Goal: Task Accomplishment & Management: Manage account settings

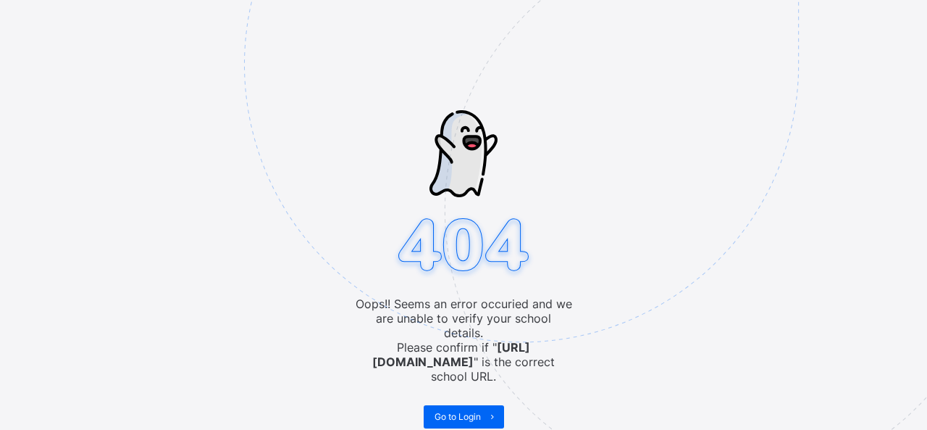
click at [246, 76] on img at bounding box center [622, 137] width 756 height 700
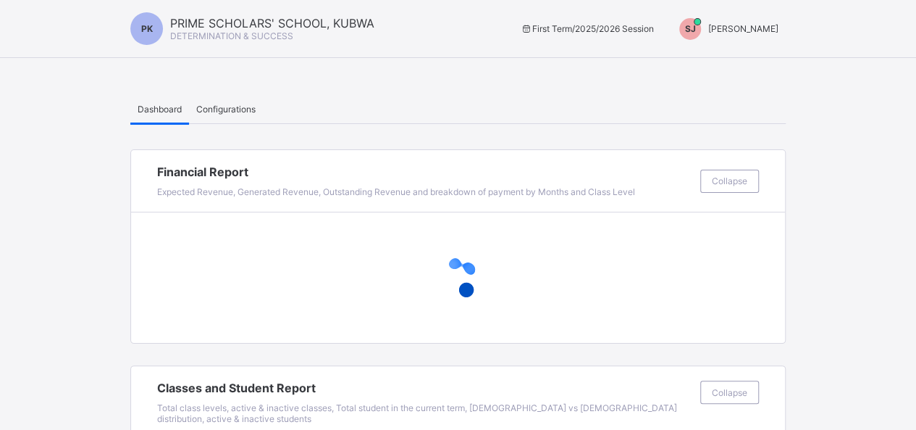
click at [777, 30] on span "[PERSON_NAME]" at bounding box center [743, 28] width 70 height 11
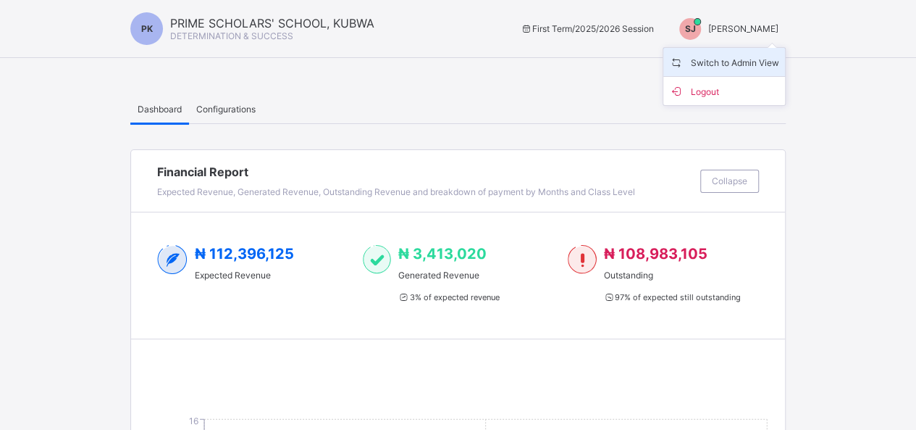
click at [728, 57] on span "Switch to Admin View" at bounding box center [724, 62] width 110 height 17
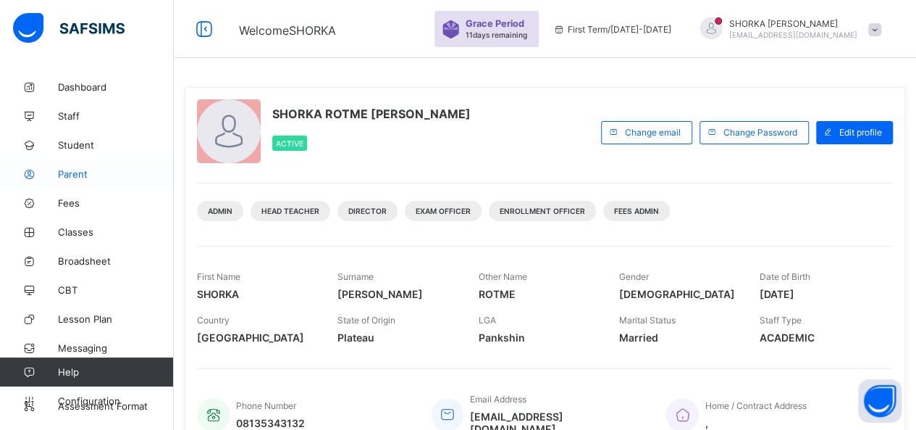
click at [81, 175] on span "Parent" at bounding box center [116, 174] width 116 height 12
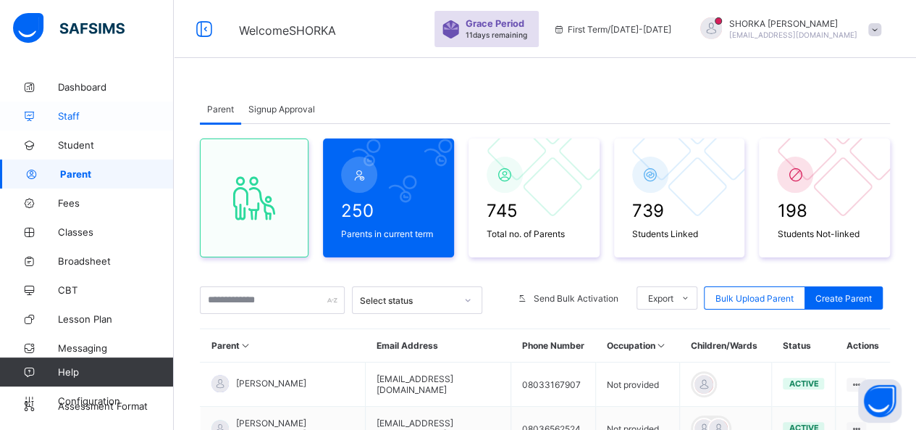
click at [79, 110] on span "Staff" at bounding box center [116, 116] width 116 height 12
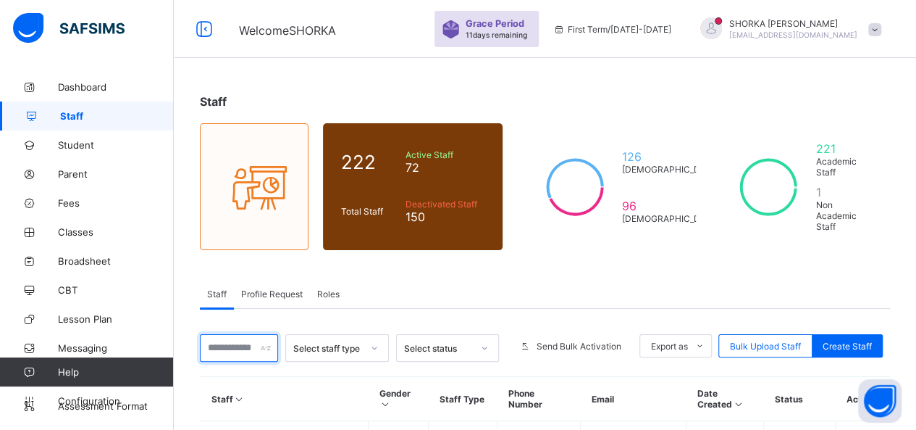
click at [251, 334] on input "text" at bounding box center [239, 348] width 78 height 28
click at [219, 334] on input "text" at bounding box center [239, 348] width 78 height 28
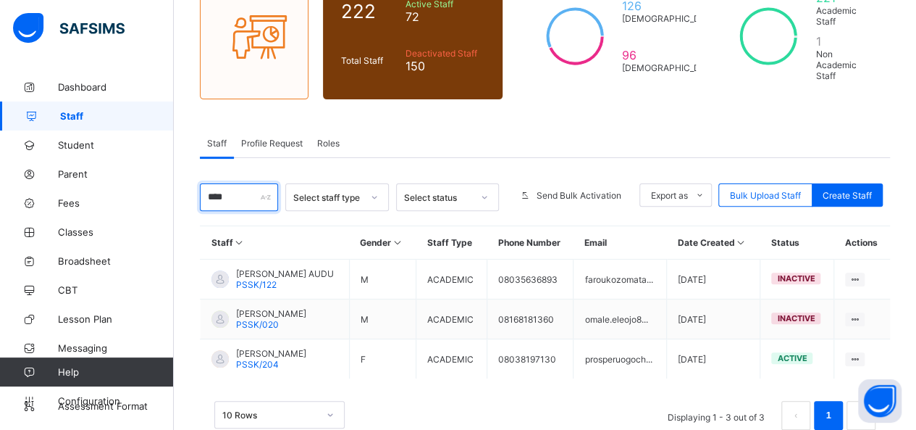
scroll to position [152, 0]
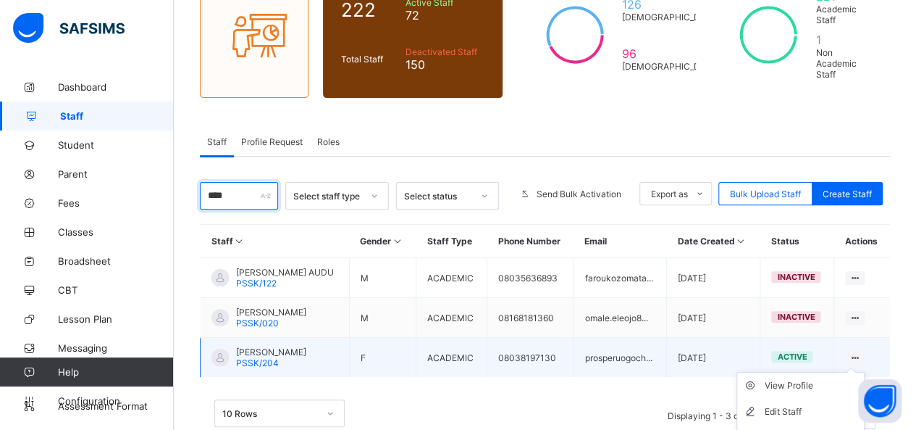
type input "****"
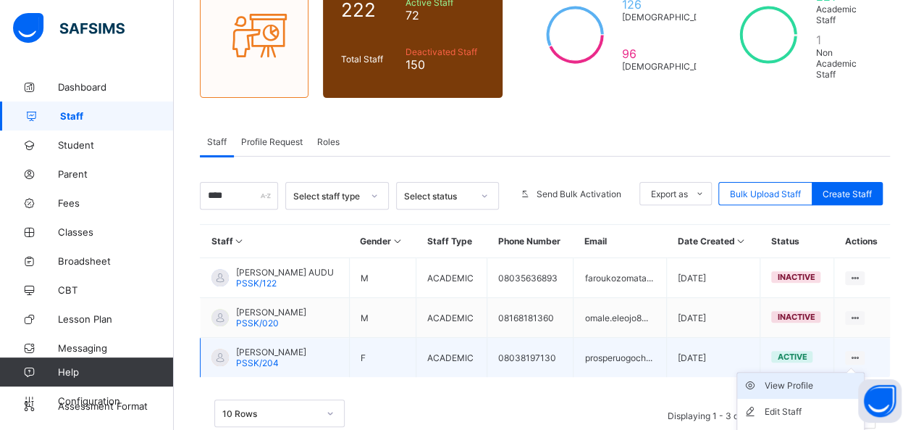
click at [808, 378] on div "View Profile" at bounding box center [811, 385] width 93 height 14
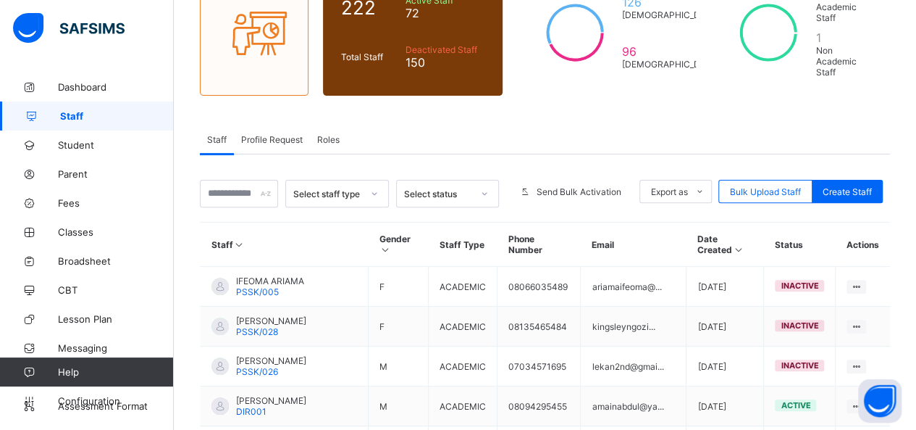
scroll to position [144, 0]
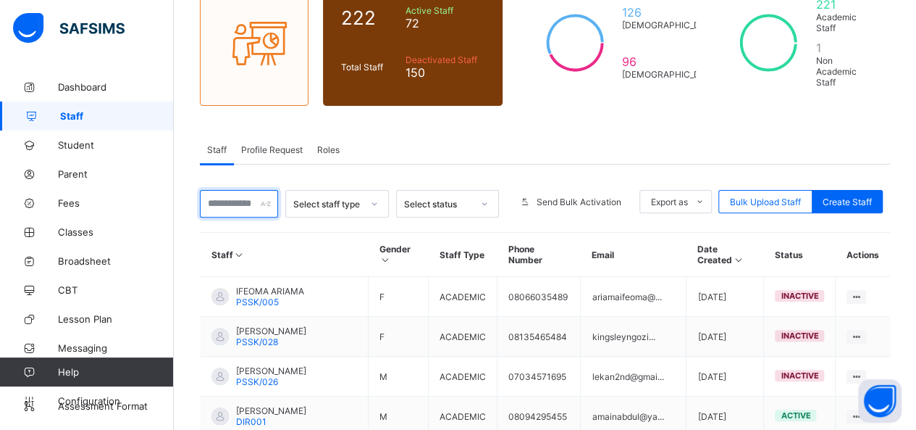
click at [236, 191] on input "text" at bounding box center [239, 204] width 78 height 28
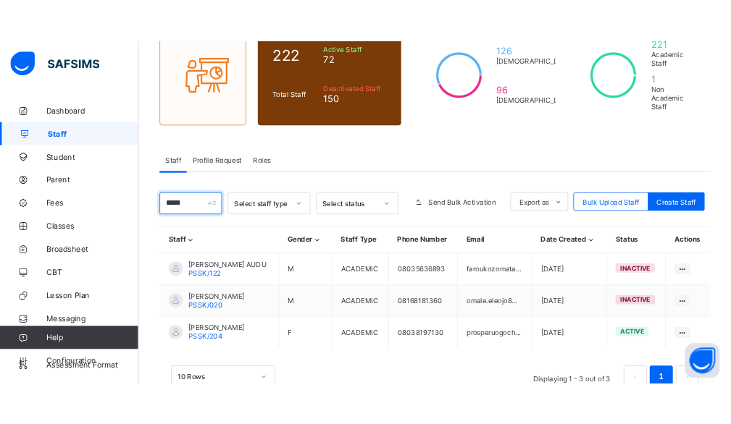
scroll to position [167, 0]
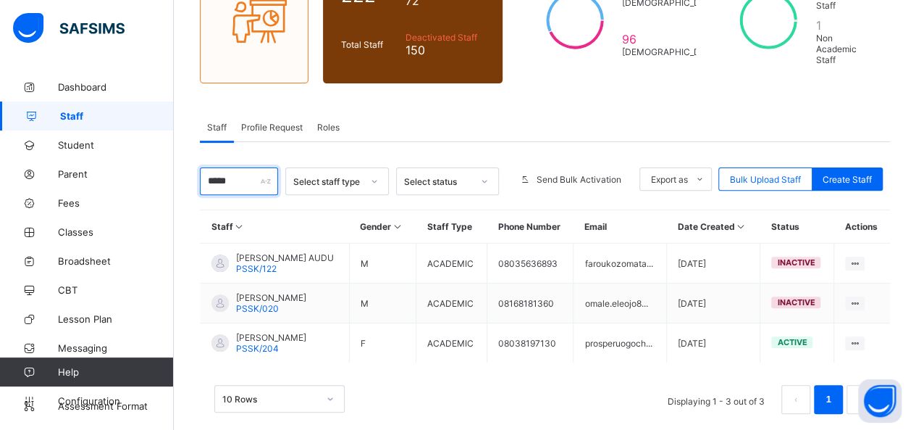
type input "*****"
click at [877, 68] on div "Staff 222 Total Staff Active Staff 72 Deactivated Staff 150 126 [DEMOGRAPHIC_DA…" at bounding box center [545, 178] width 743 height 544
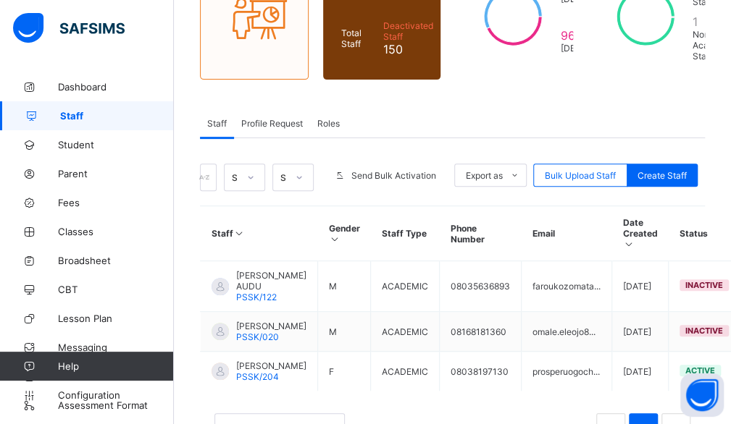
scroll to position [241, 0]
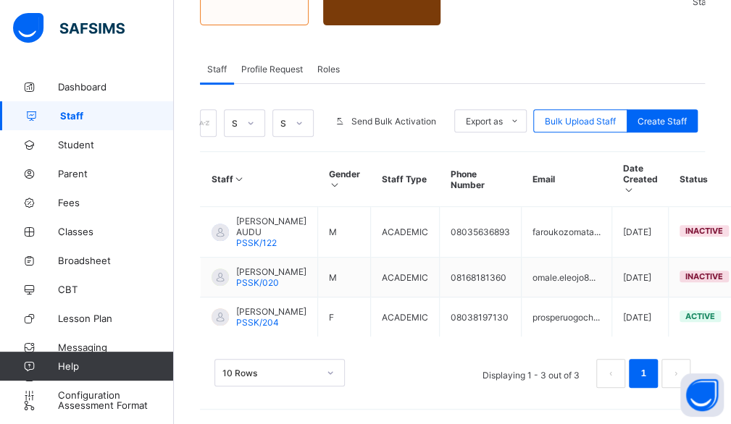
drag, startPoint x: 585, startPoint y: 423, endPoint x: 674, endPoint y: 422, distance: 89.1
click at [674, 422] on div "Staff 222 Total Staff Active Staff 72 Deactivated Staff 150 126 [DEMOGRAPHIC_DA…" at bounding box center [452, 136] width 557 height 577
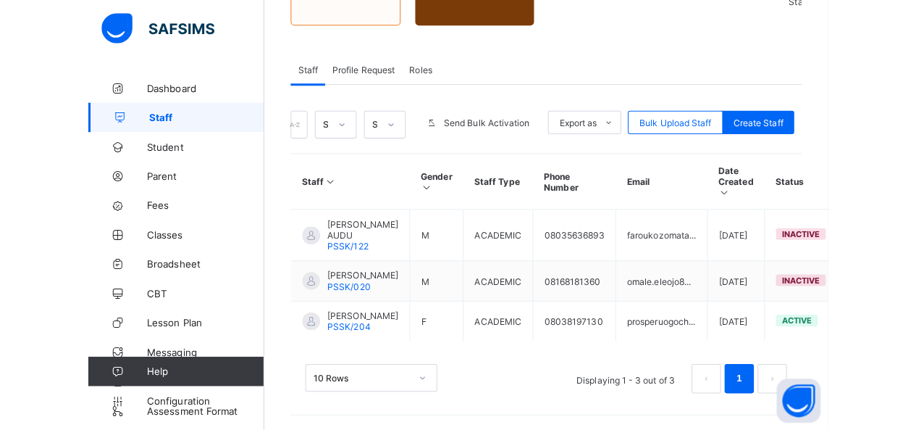
scroll to position [167, 0]
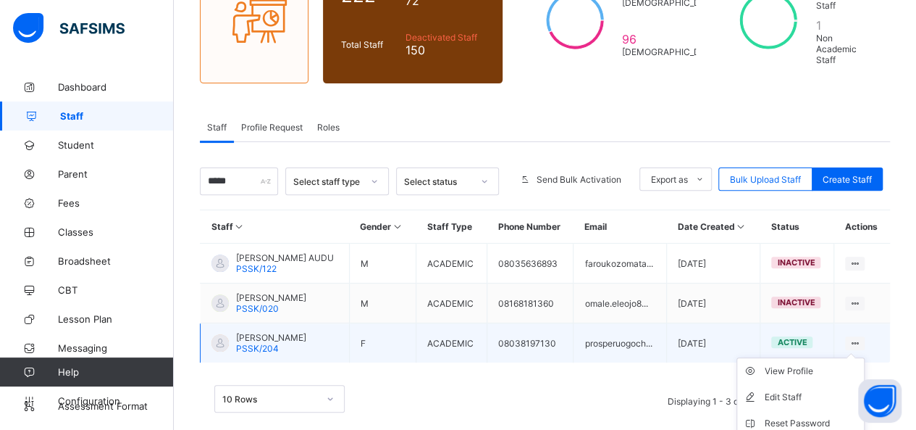
click at [865, 357] on ul "View Profile Edit Staff Reset Password Resend Activation Link Change Email Dele…" at bounding box center [801, 436] width 128 height 158
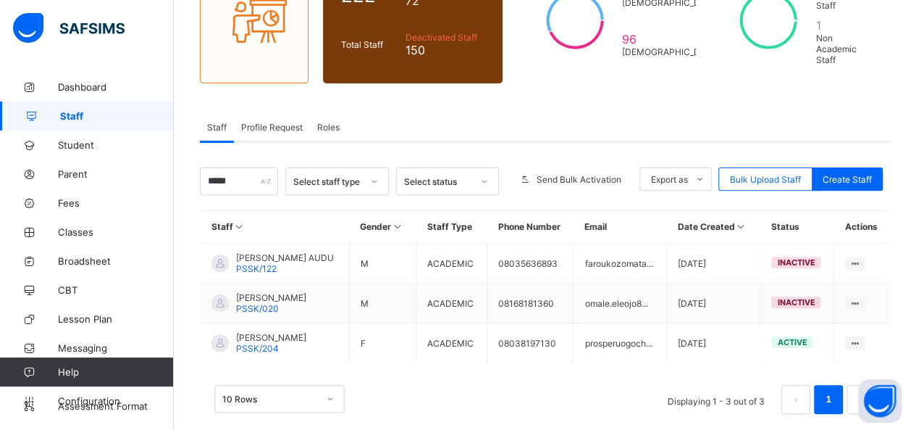
click at [624, 409] on div "Staff Gender Staff Type Phone Number Email Date Created Status Actions FAROUK O…" at bounding box center [545, 322] width 690 height 226
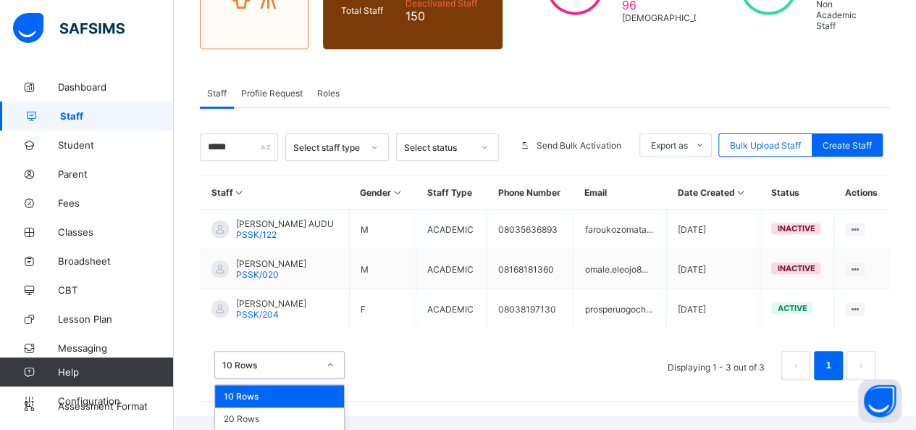
click at [317, 378] on div "option 10 Rows focused, 1 of 3. 3 results available. Use Up and Down to choose …" at bounding box center [279, 365] width 130 height 28
click at [293, 407] on div "20 Rows" at bounding box center [279, 418] width 129 height 22
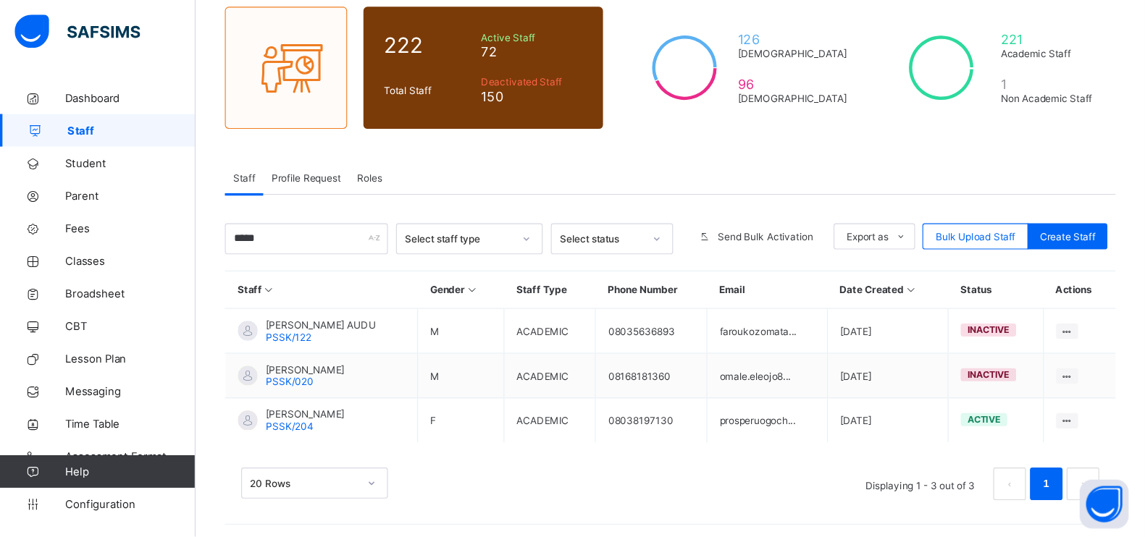
scroll to position [57, 0]
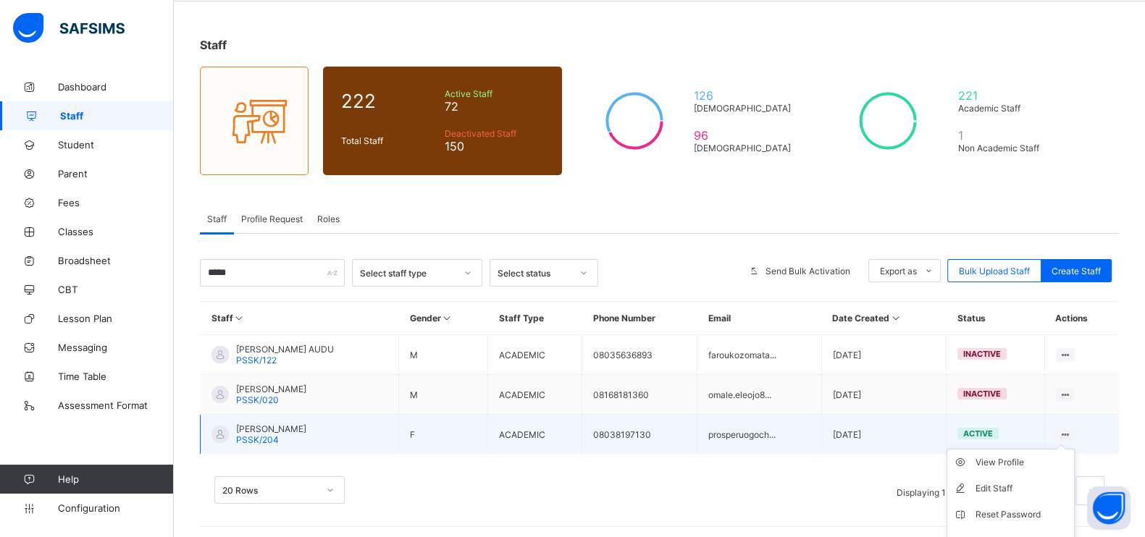
click at [916, 429] on icon at bounding box center [1066, 435] width 12 height 11
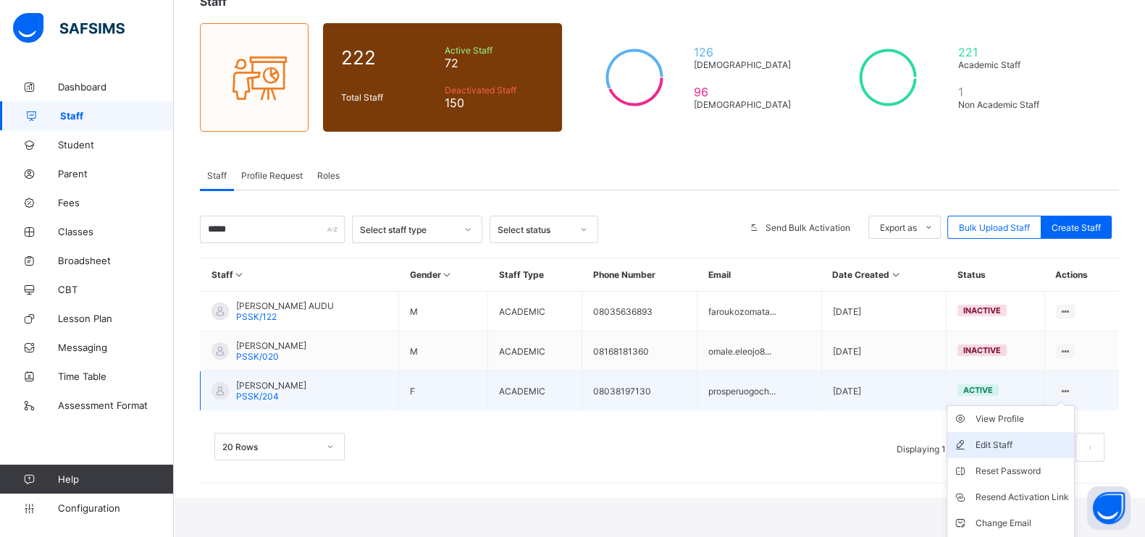
scroll to position [122, 0]
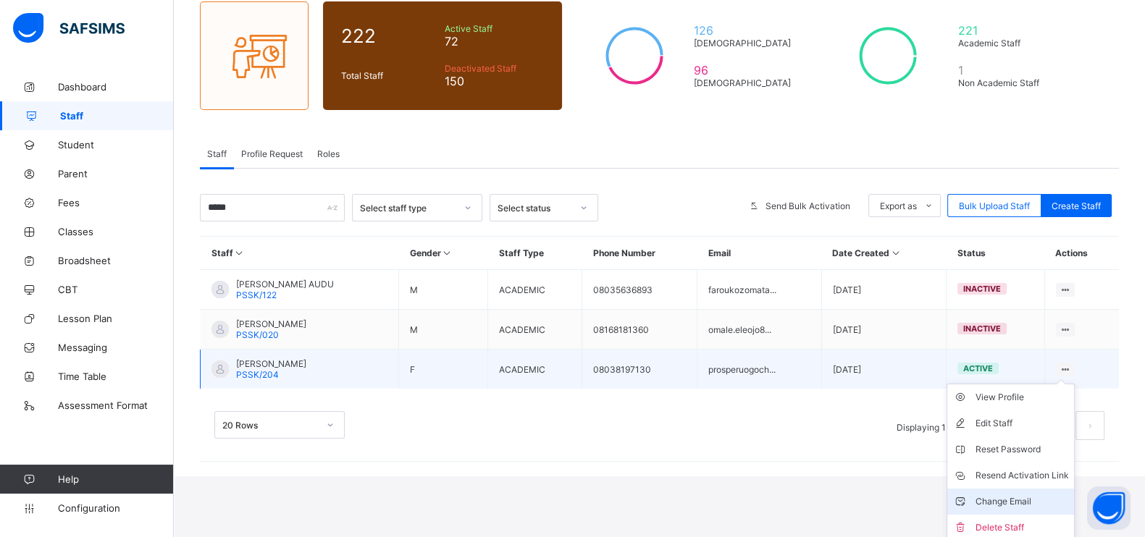
click at [916, 429] on div "Change Email" at bounding box center [1021, 502] width 93 height 14
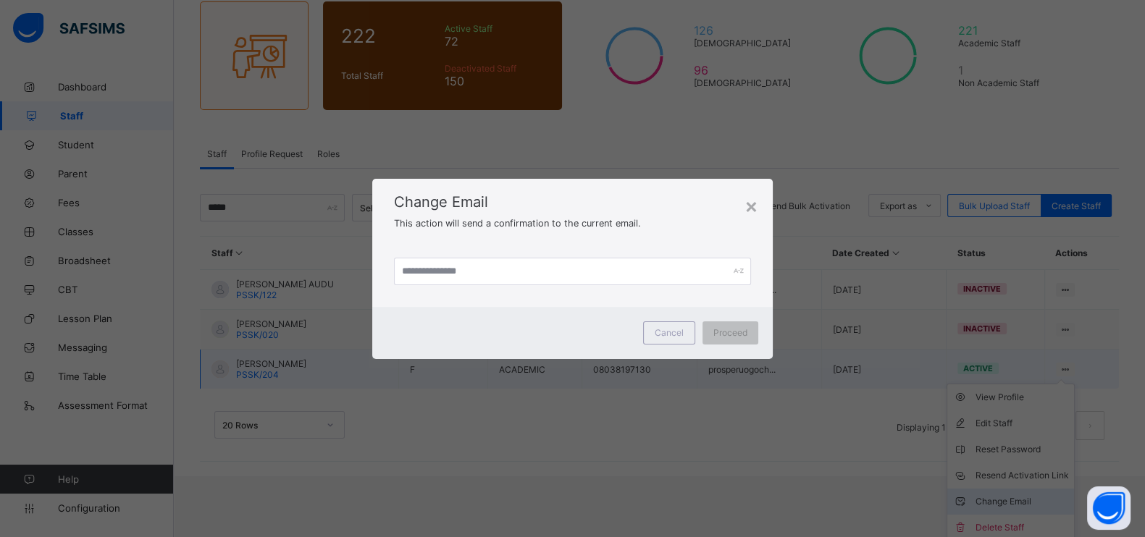
scroll to position [57, 0]
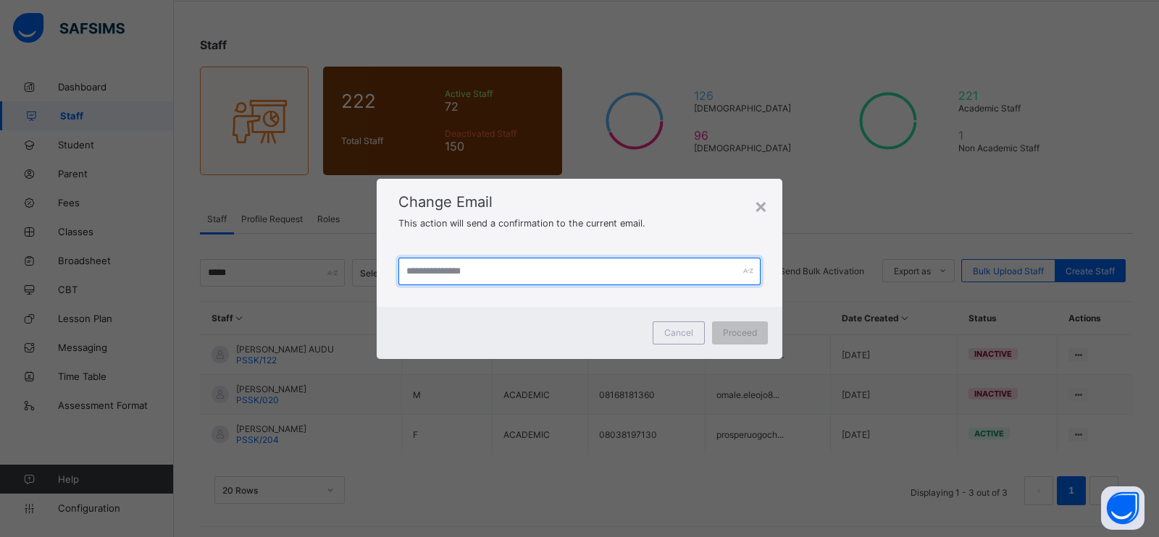
click at [631, 272] on input "text" at bounding box center [579, 272] width 362 height 28
paste input "**********"
type input "**********"
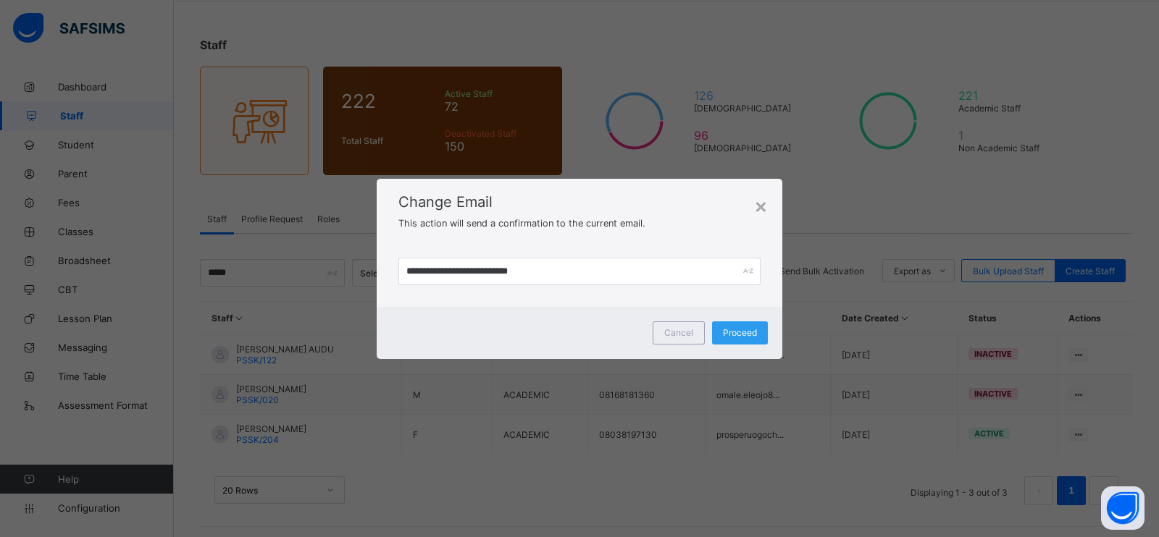
click at [721, 330] on div "Proceed" at bounding box center [740, 333] width 56 height 23
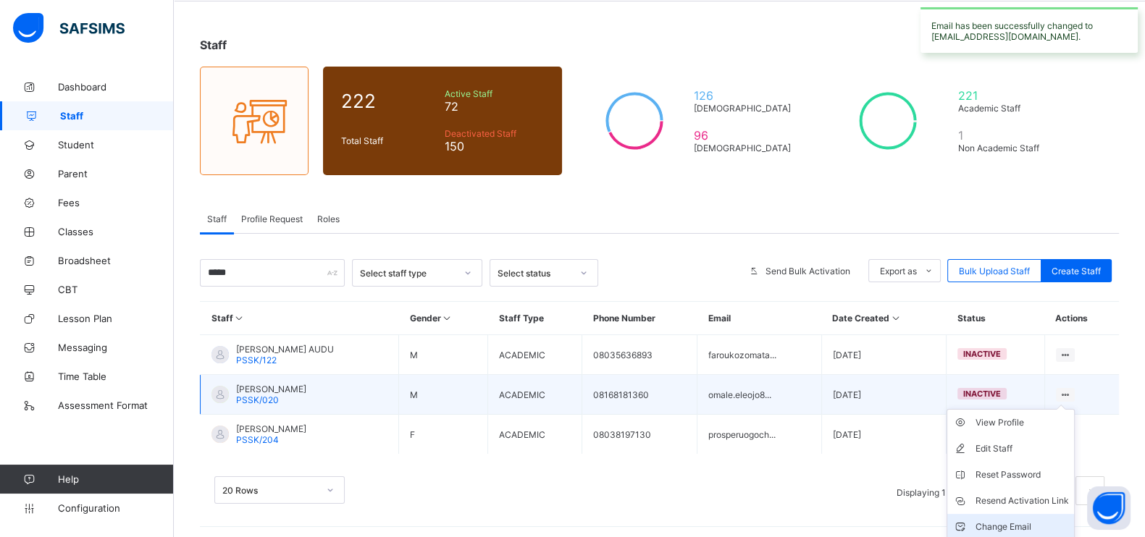
click at [916, 429] on div "Change Email" at bounding box center [1021, 527] width 93 height 14
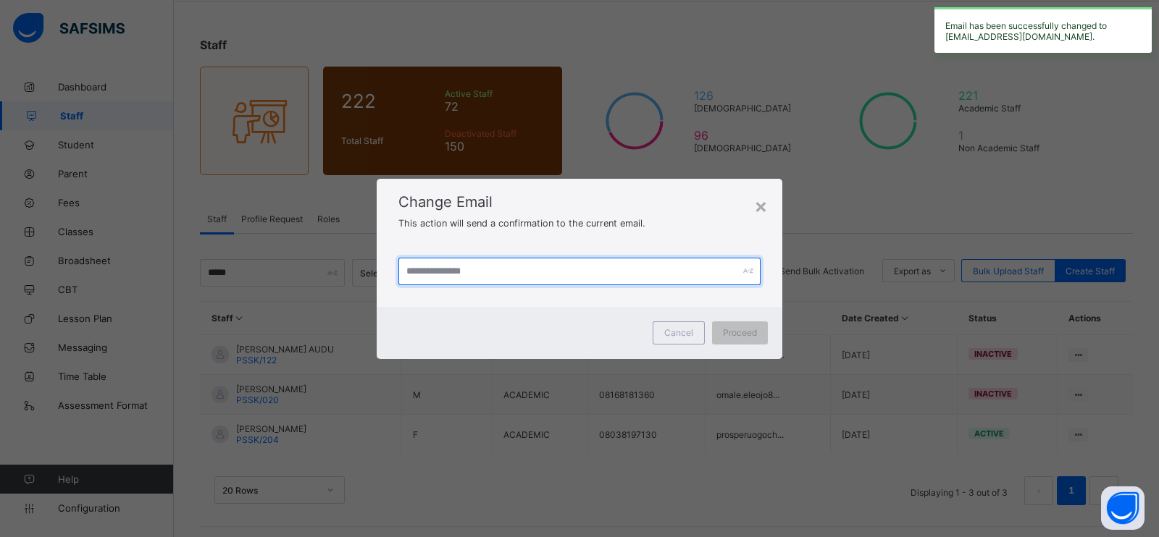
click at [586, 267] on input "text" at bounding box center [579, 272] width 362 height 28
paste input "**********"
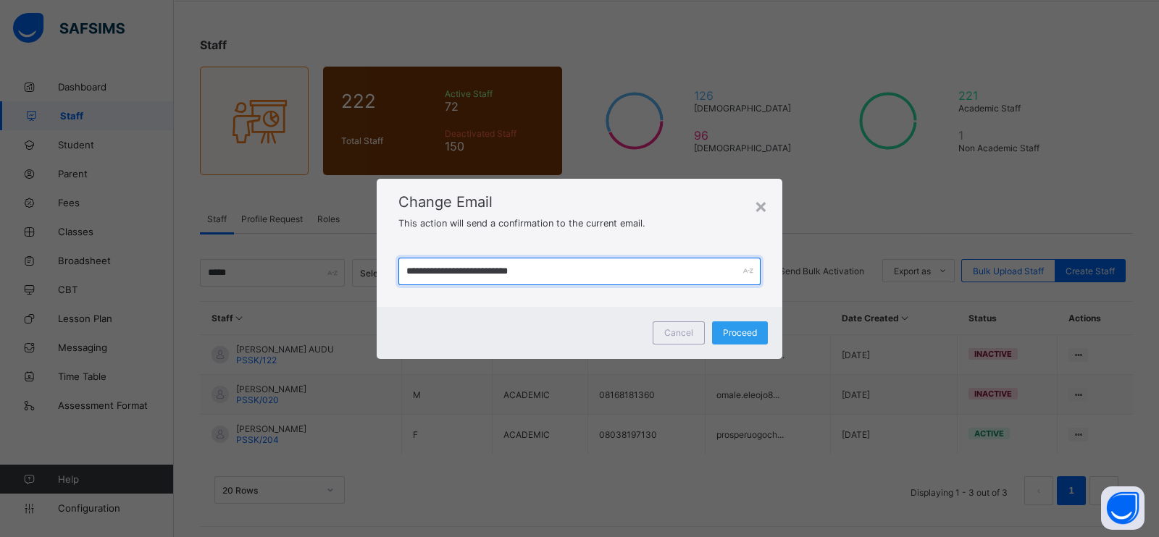
type input "**********"
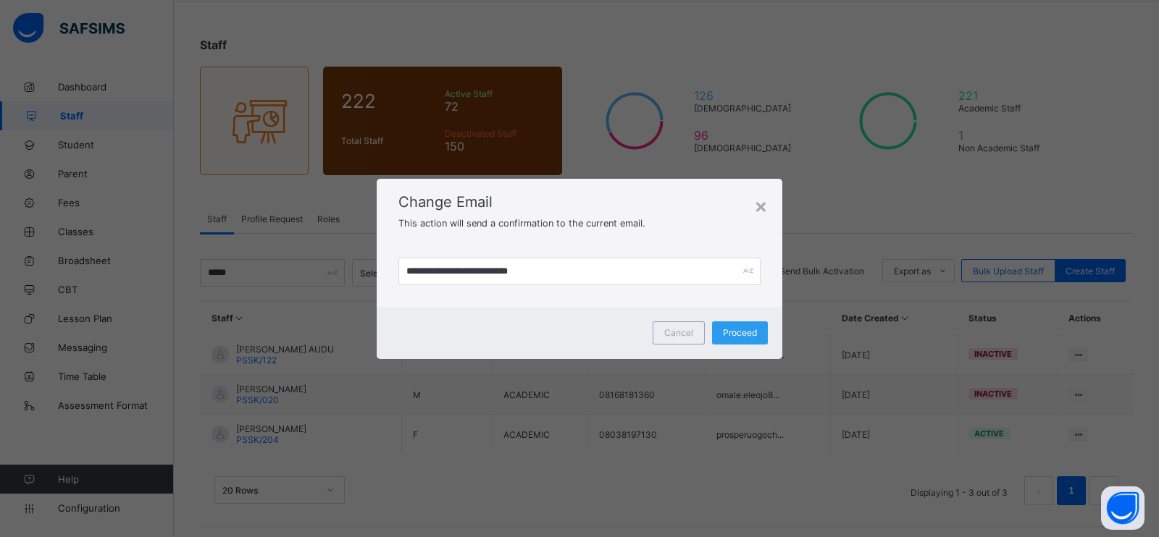
click at [732, 332] on span "Proceed" at bounding box center [740, 332] width 34 height 11
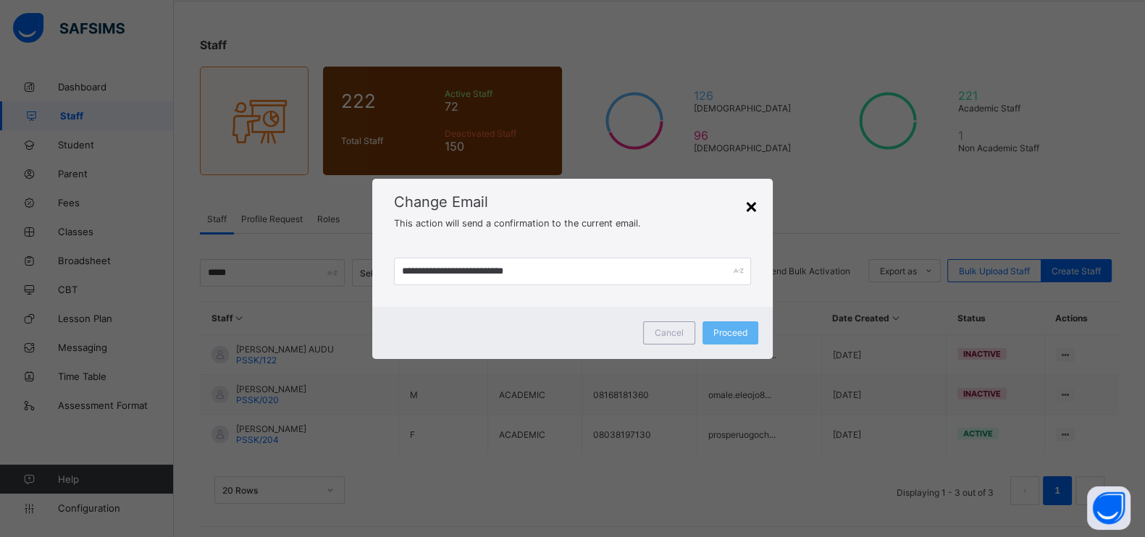
click at [753, 206] on div "×" at bounding box center [752, 205] width 14 height 25
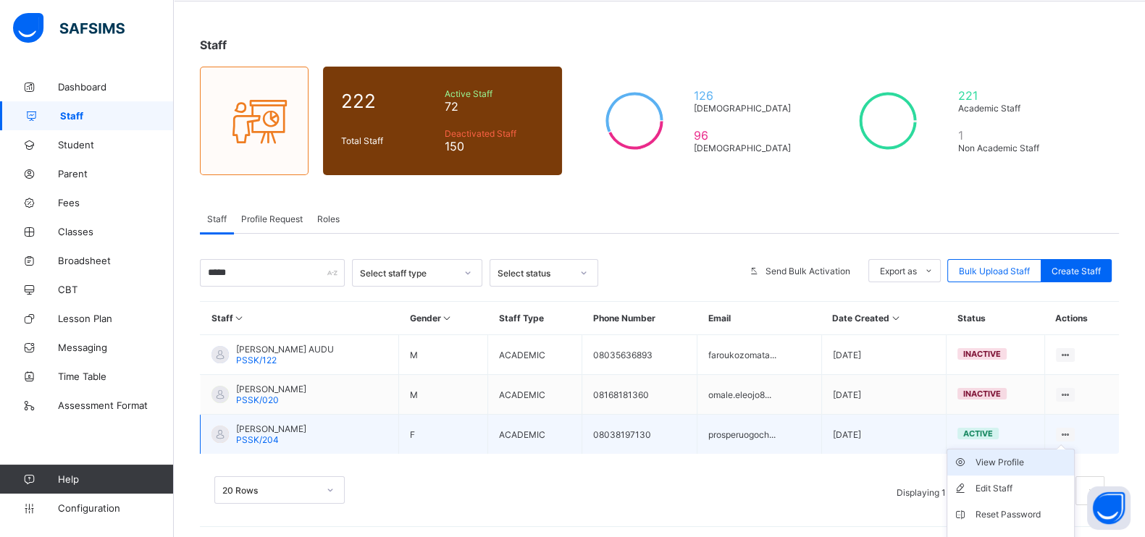
click at [916, 429] on div "View Profile" at bounding box center [1021, 463] width 93 height 14
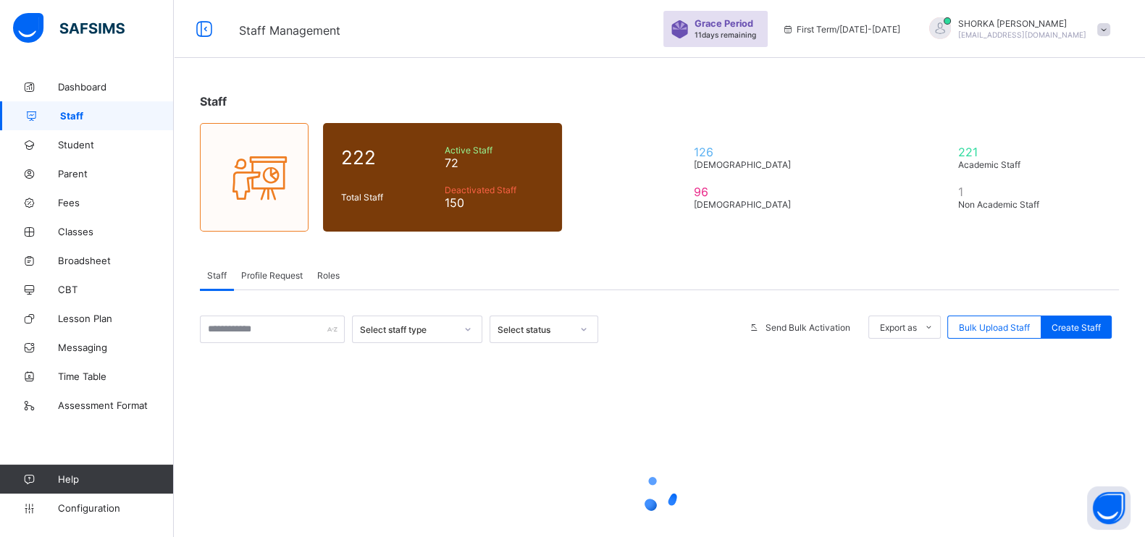
scroll to position [57, 0]
